Goal: Transaction & Acquisition: Purchase product/service

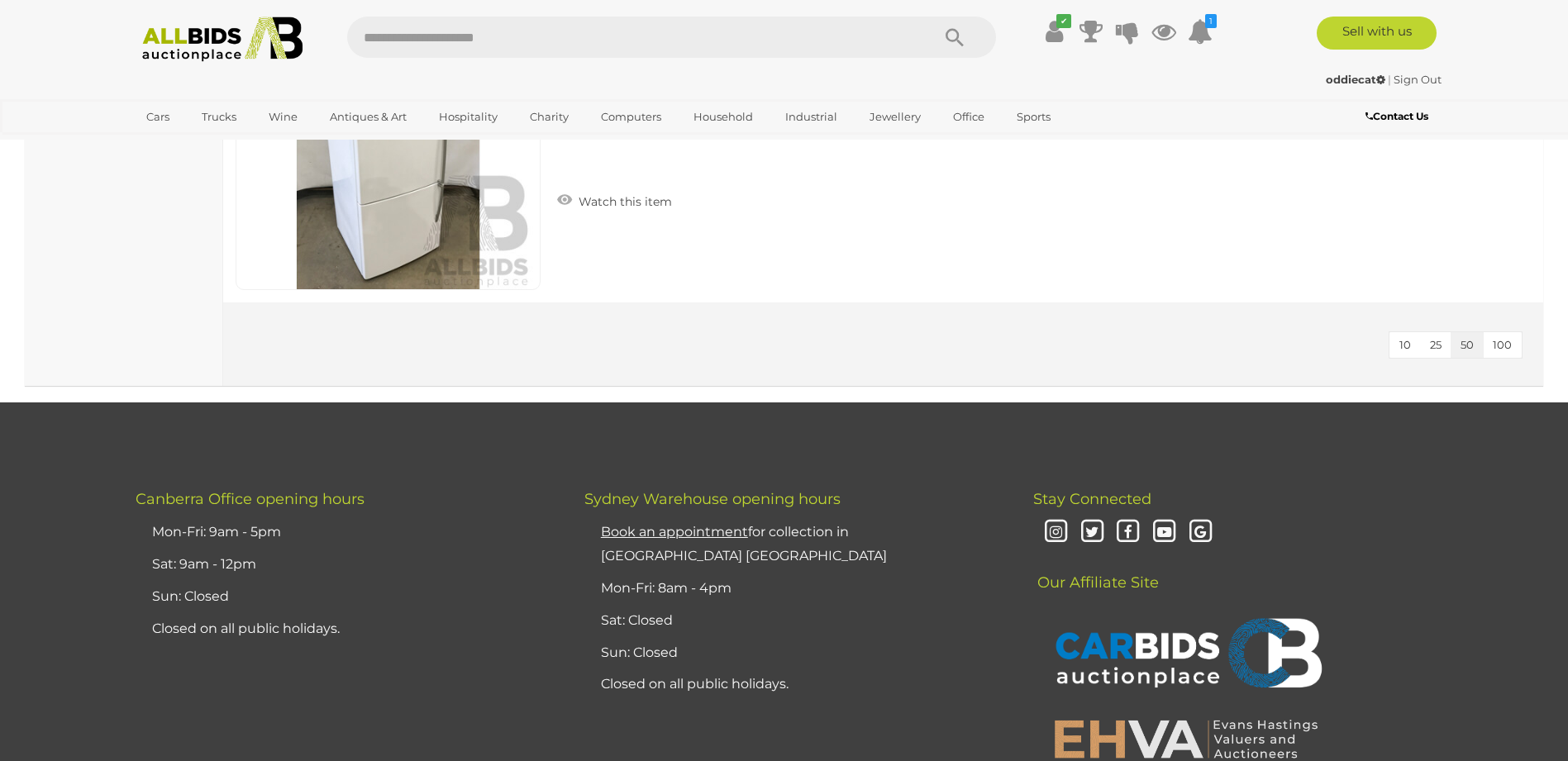
scroll to position [3638, 0]
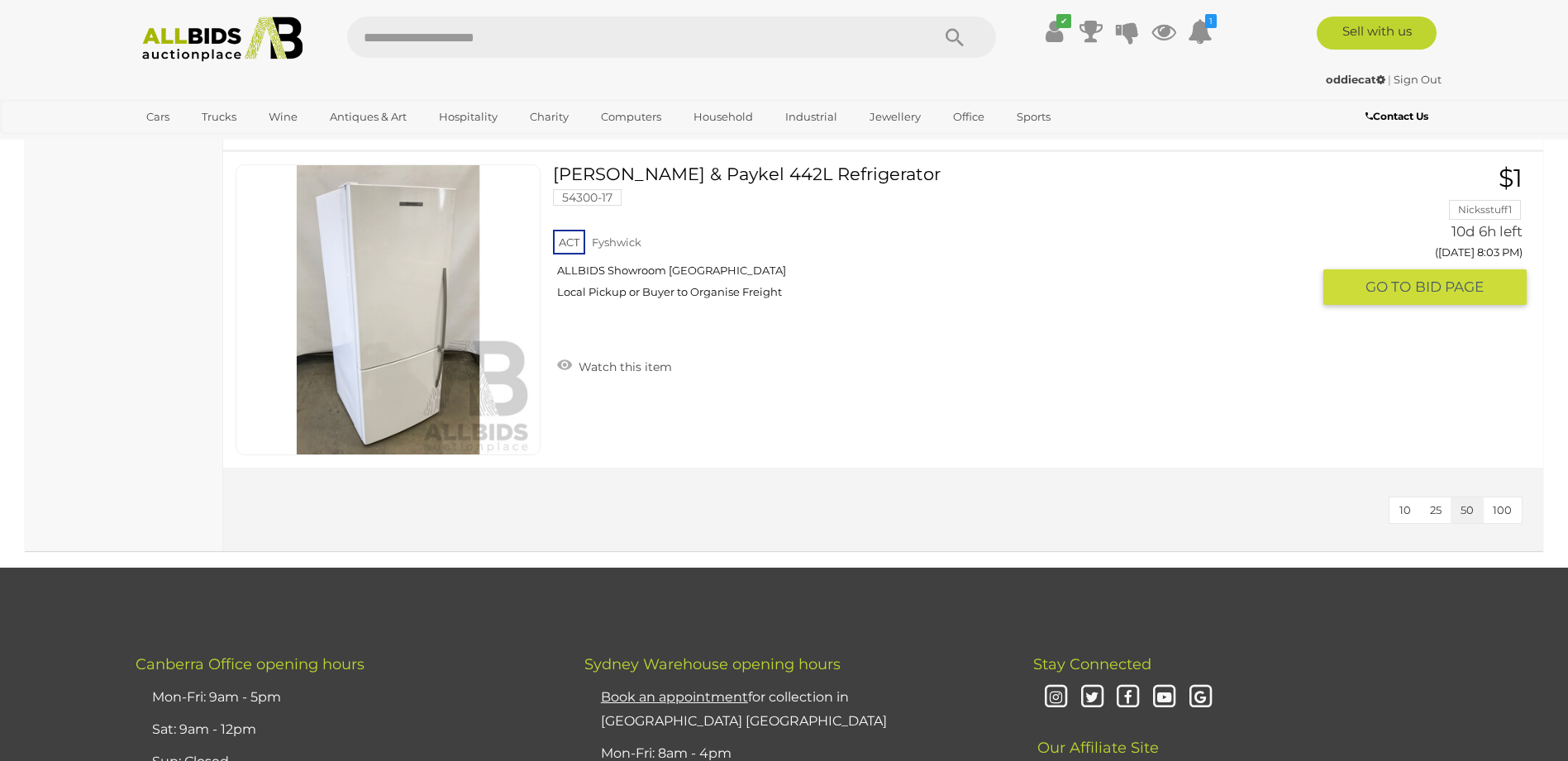
click at [436, 313] on img at bounding box center [388, 310] width 290 height 290
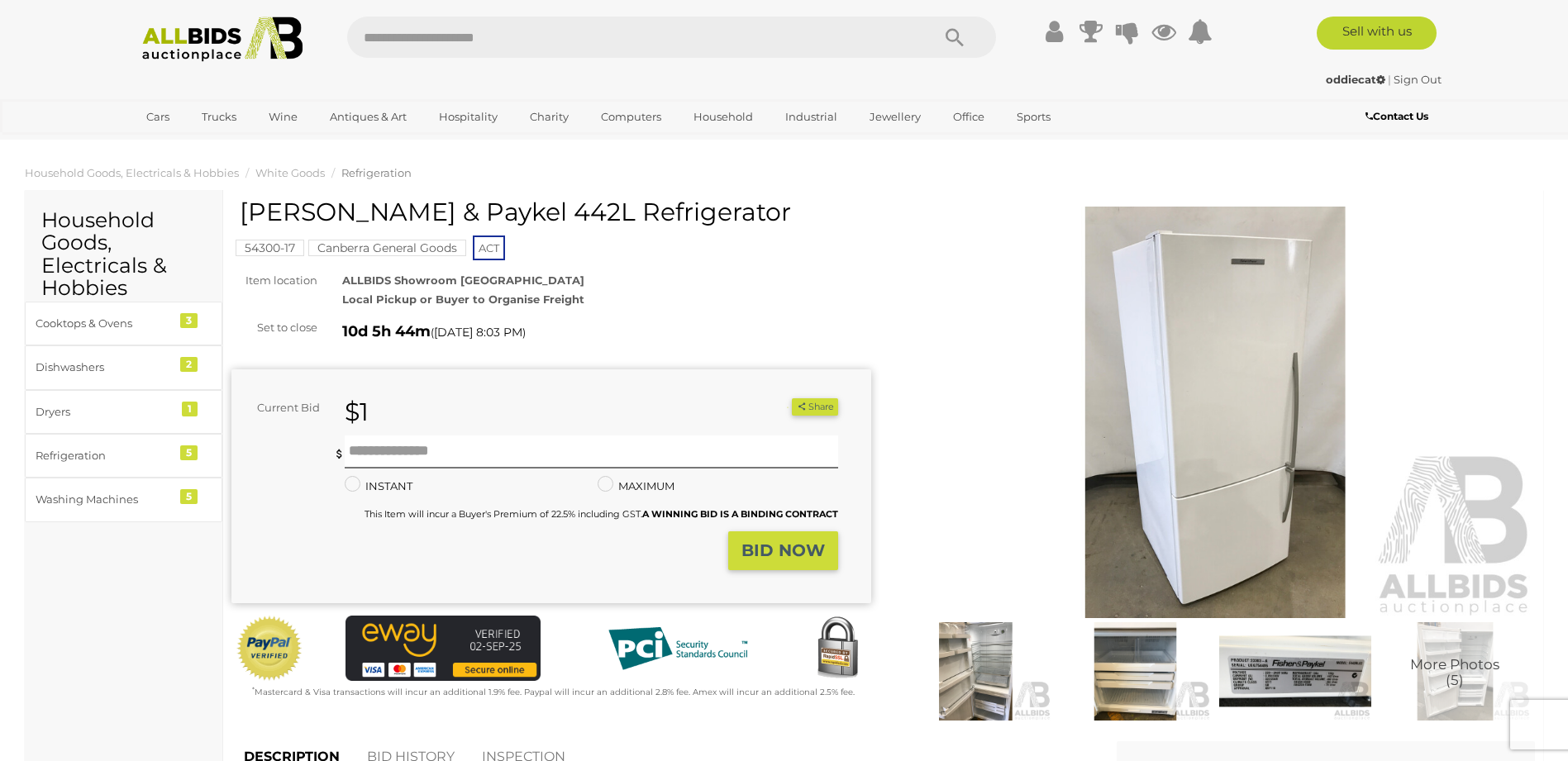
click at [992, 699] on div "1 / 5 Fisher & Paykel 442L Refrigerator" at bounding box center [784, 380] width 1568 height 761
click at [978, 678] on img at bounding box center [976, 671] width 152 height 97
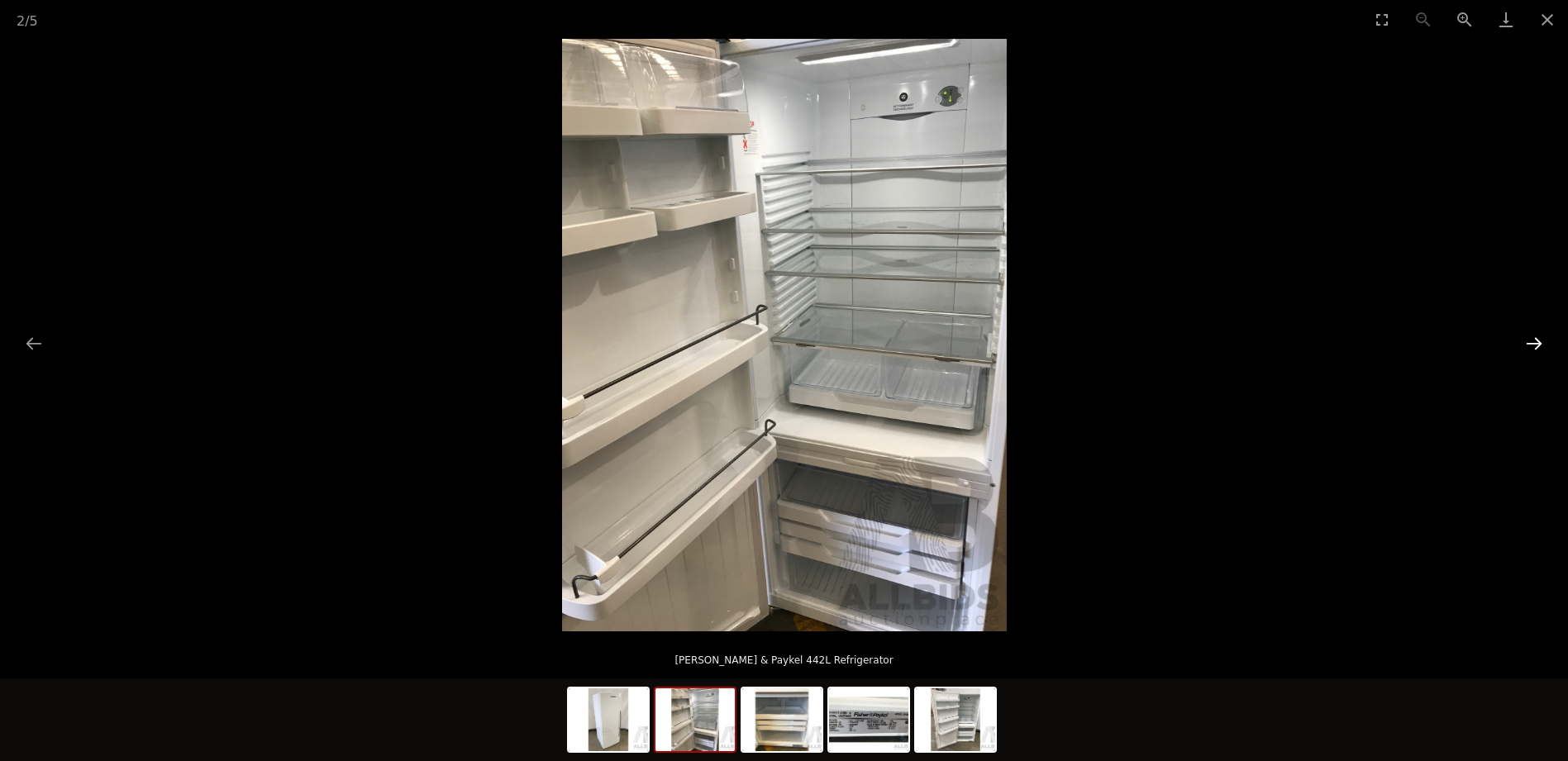
click at [1522, 338] on button "Next slide" at bounding box center [1535, 343] width 35 height 32
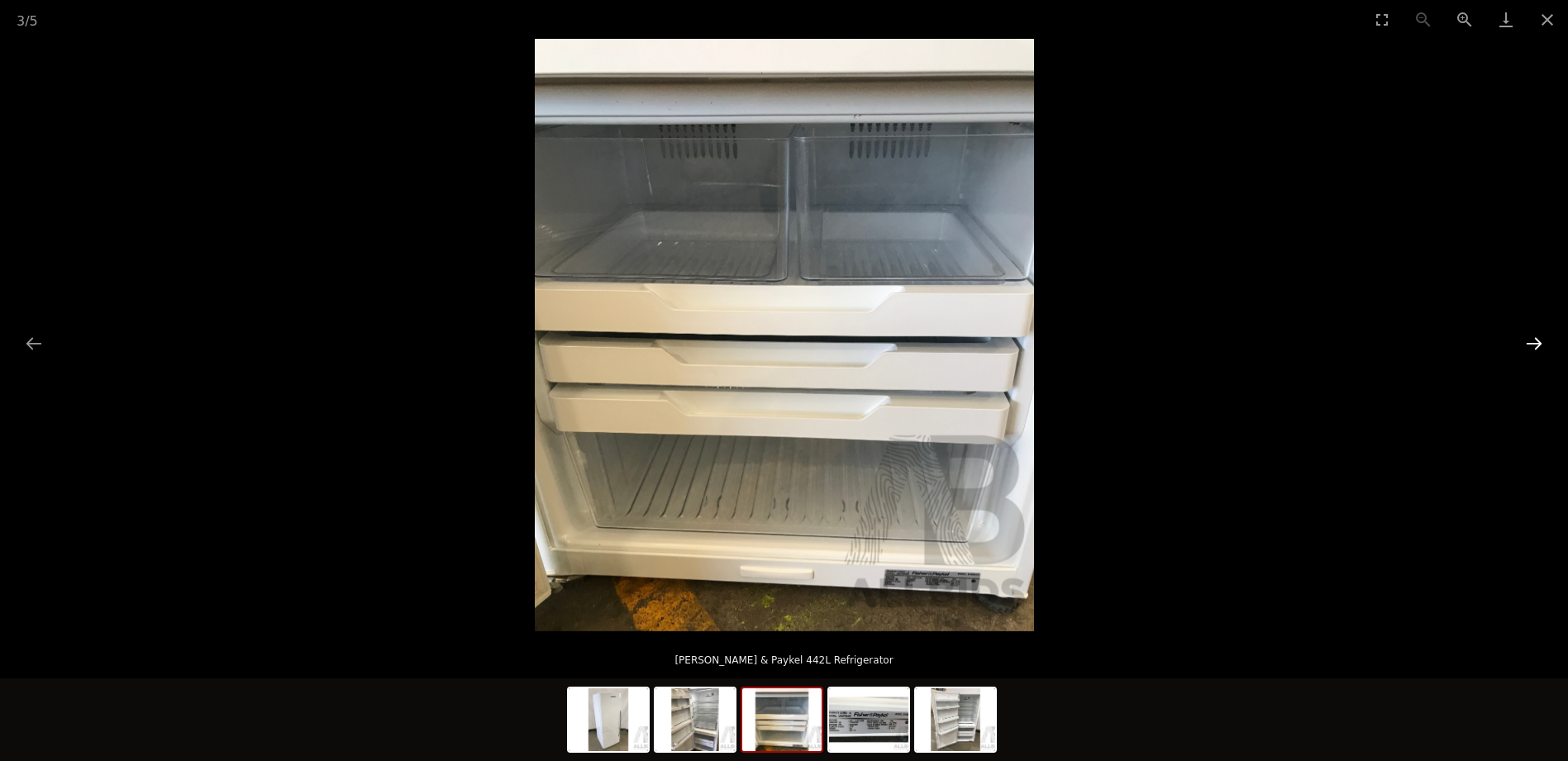
click at [1522, 338] on button "Next slide" at bounding box center [1535, 343] width 35 height 32
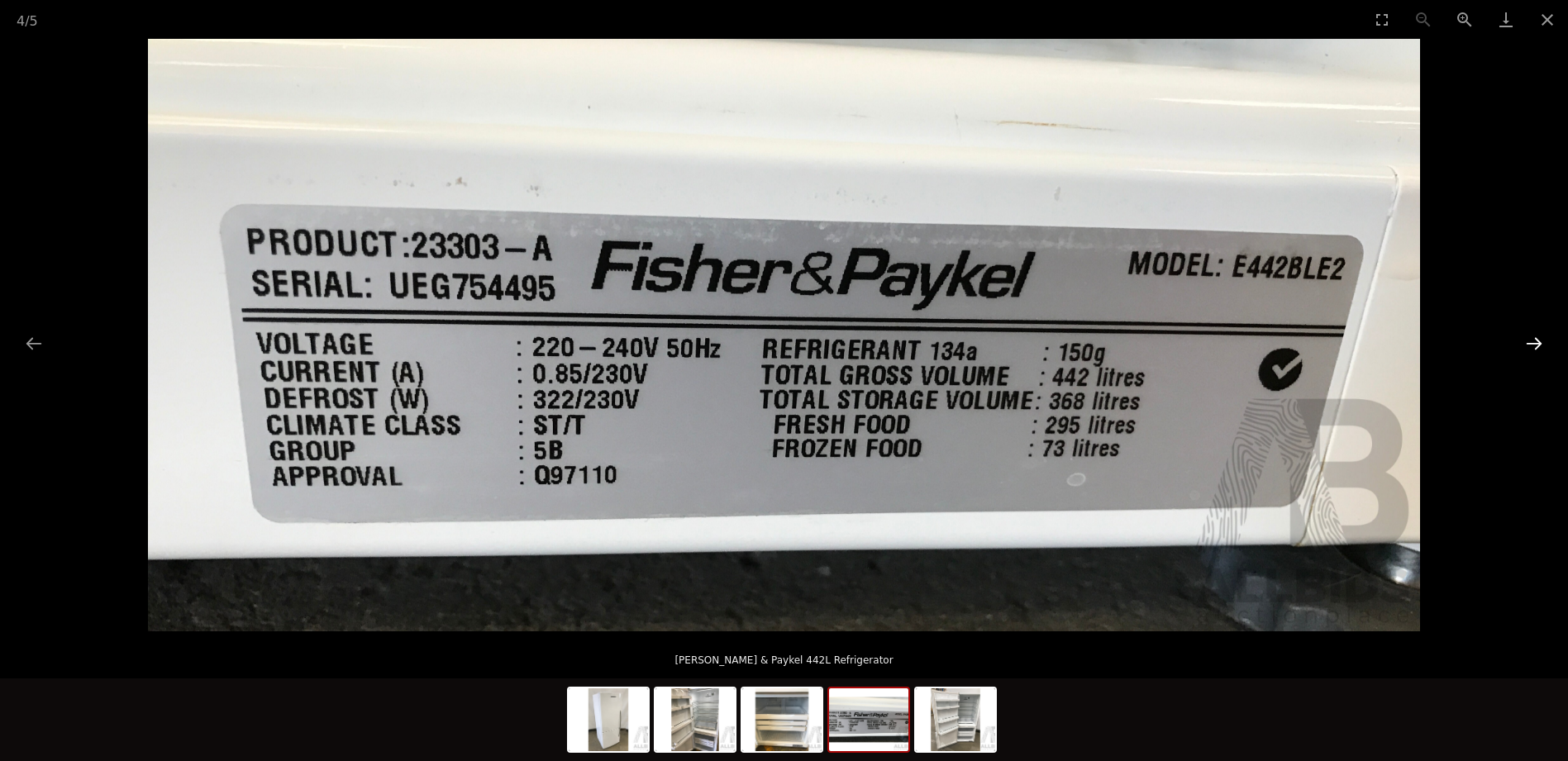
click at [1522, 338] on button "Next slide" at bounding box center [1535, 343] width 35 height 32
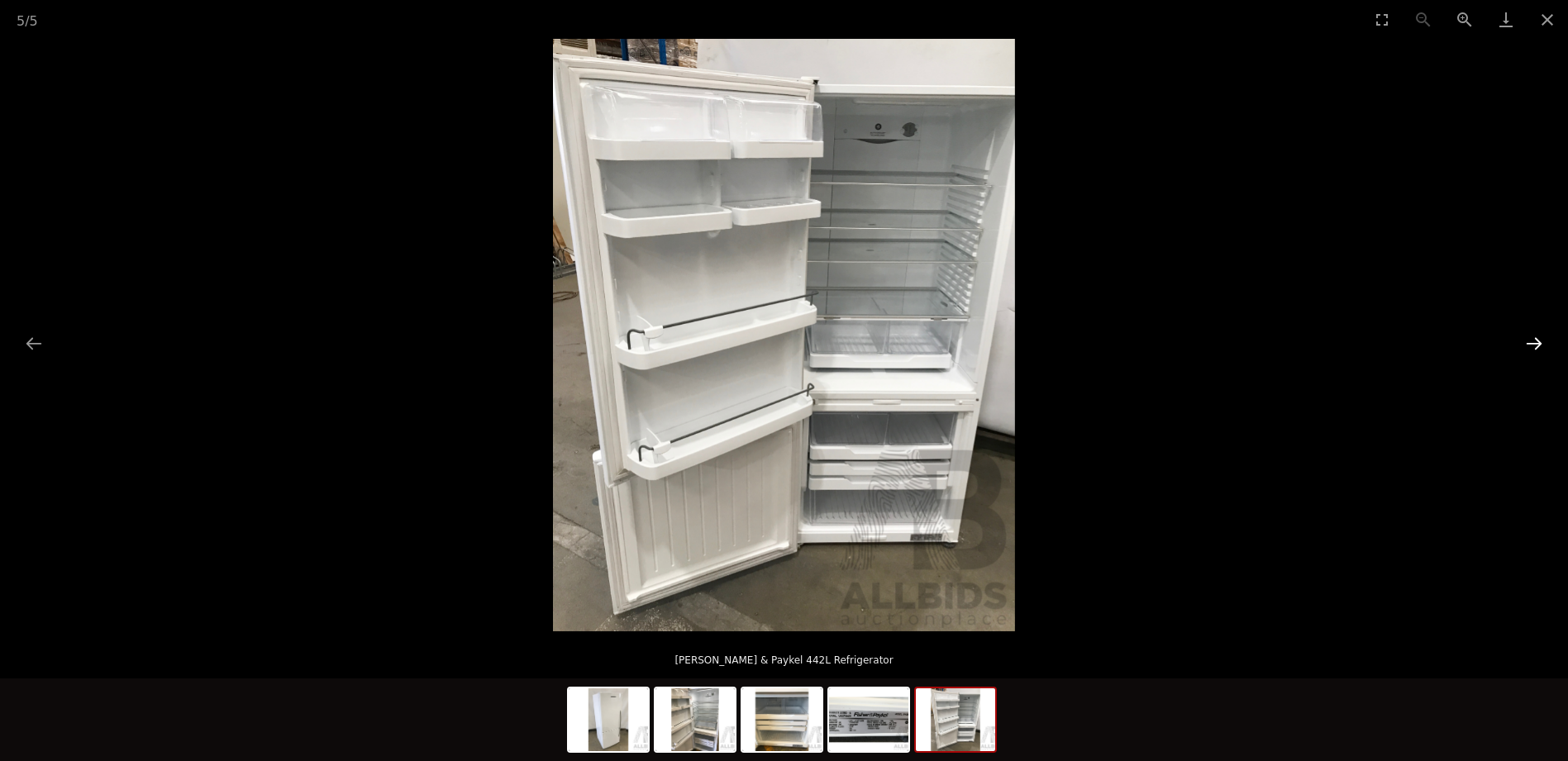
click at [1528, 342] on button "Next slide" at bounding box center [1535, 343] width 35 height 32
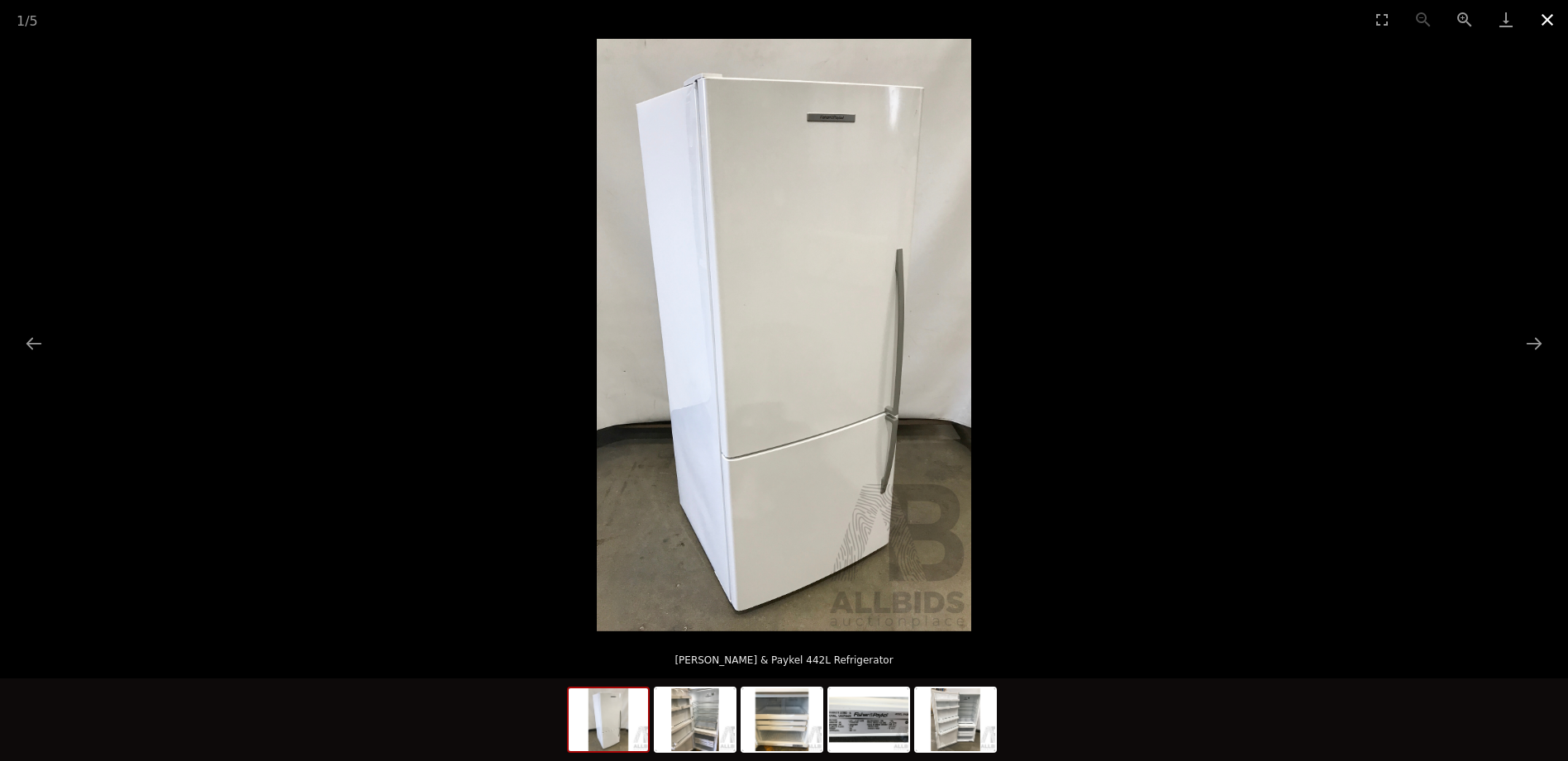
click at [1541, 15] on button "Close gallery" at bounding box center [1547, 19] width 41 height 39
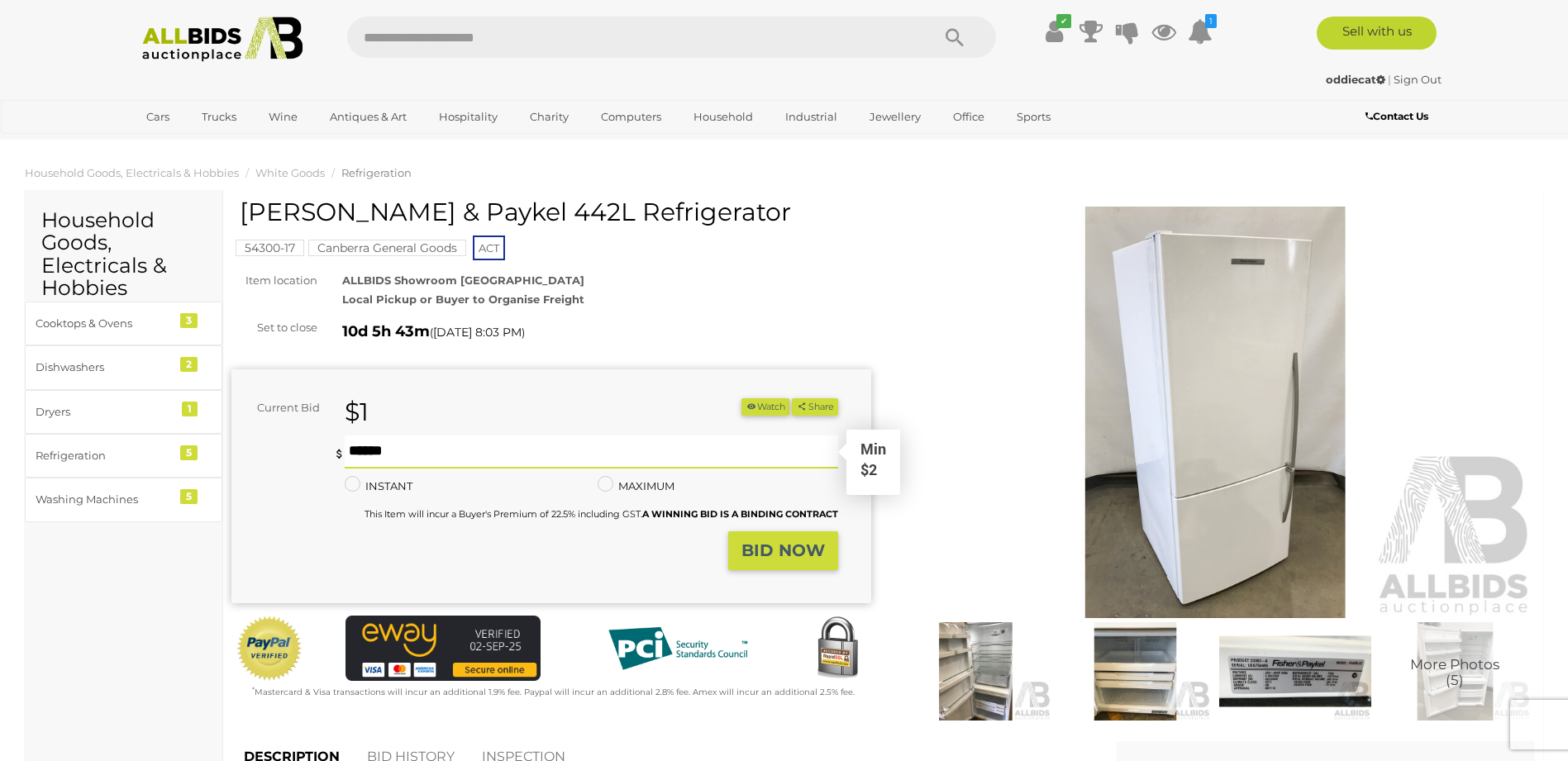
click at [570, 449] on input "text" at bounding box center [591, 452] width 493 height 33
type input "***"
click at [761, 542] on strong "BID NOW" at bounding box center [783, 551] width 84 height 20
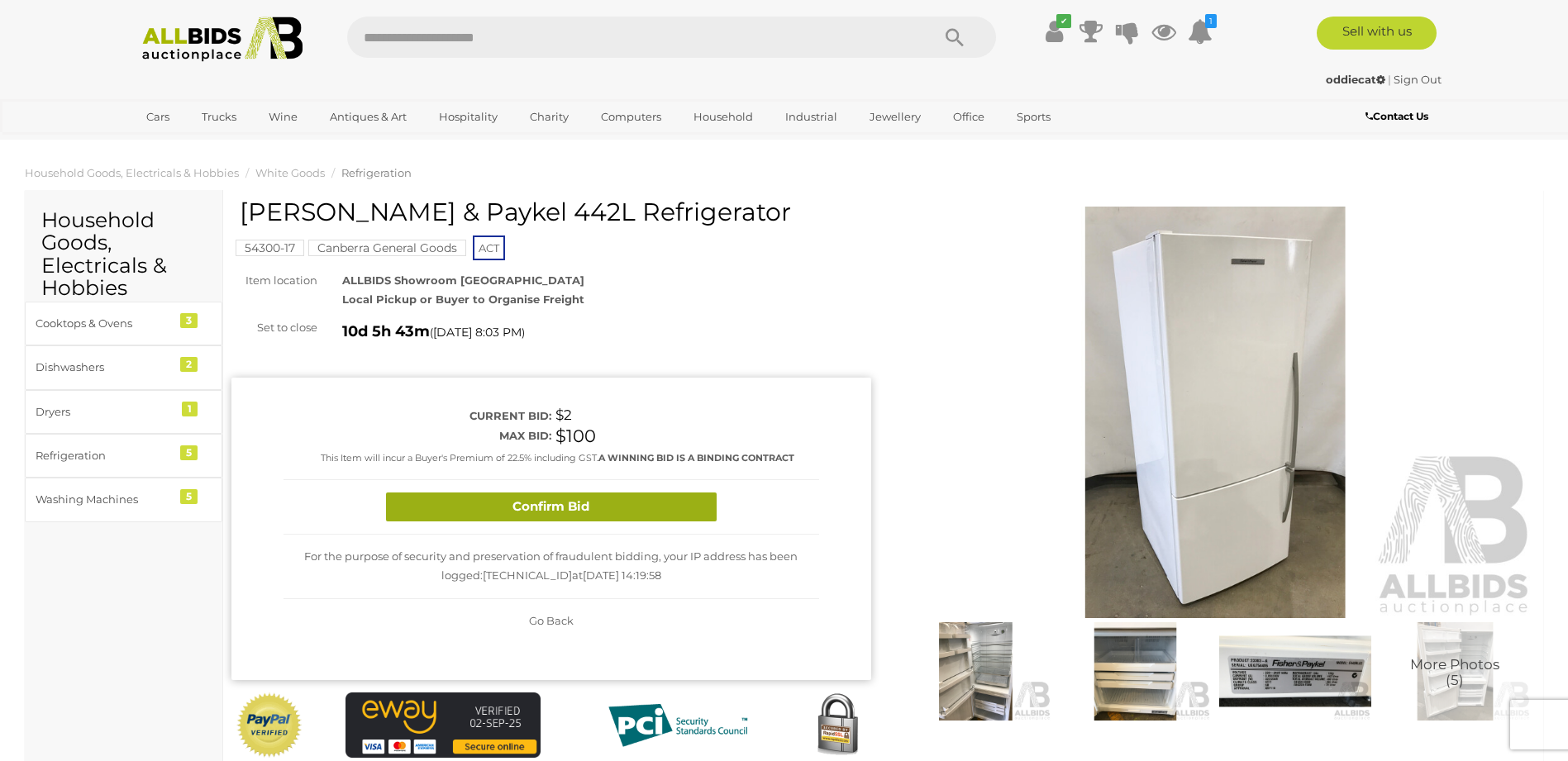
click at [613, 506] on button "Confirm Bid" at bounding box center [551, 506] width 331 height 28
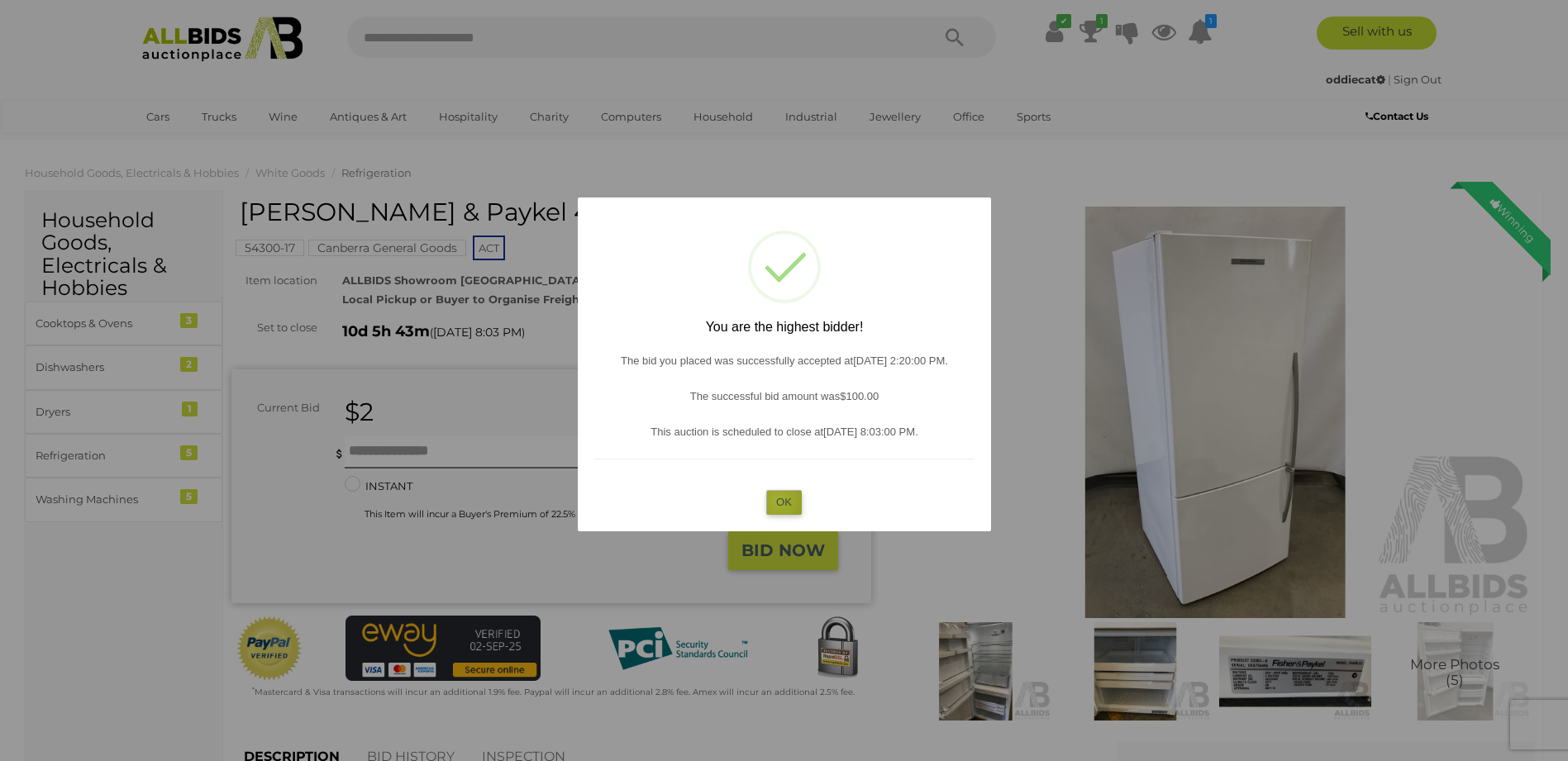
click at [778, 501] on button "OK" at bounding box center [784, 502] width 36 height 24
